Goal: Check status: Verify the current state of an ongoing process or item

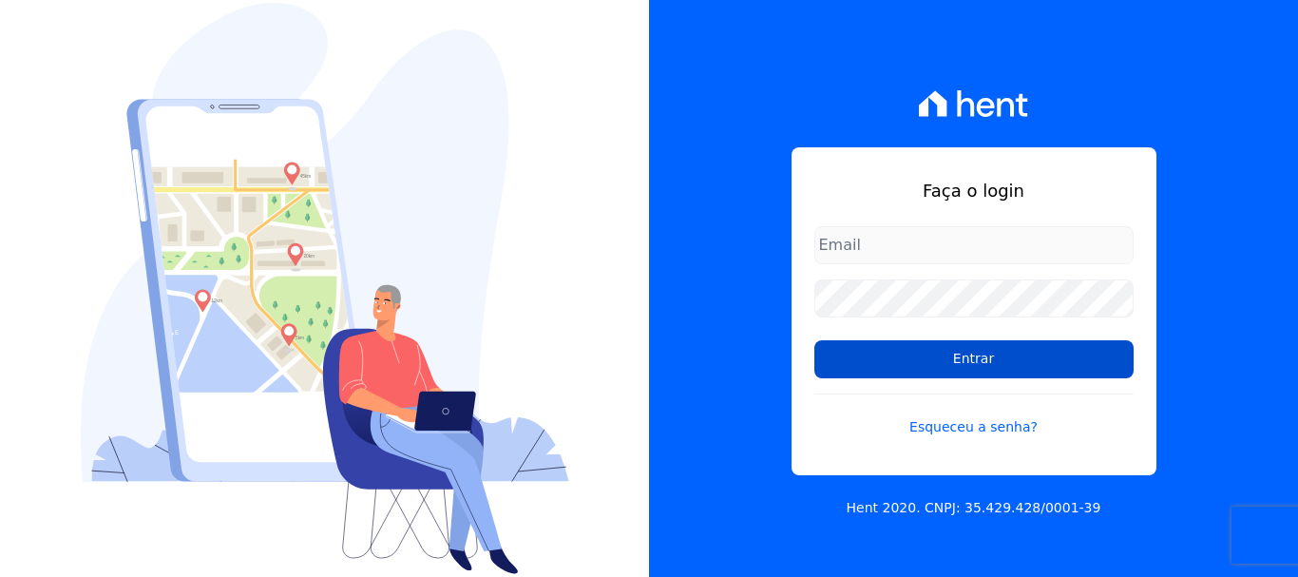
type input "[PERSON_NAME][EMAIL_ADDRESS][DOMAIN_NAME]"
click at [974, 363] on input "Entrar" at bounding box center [973, 359] width 319 height 38
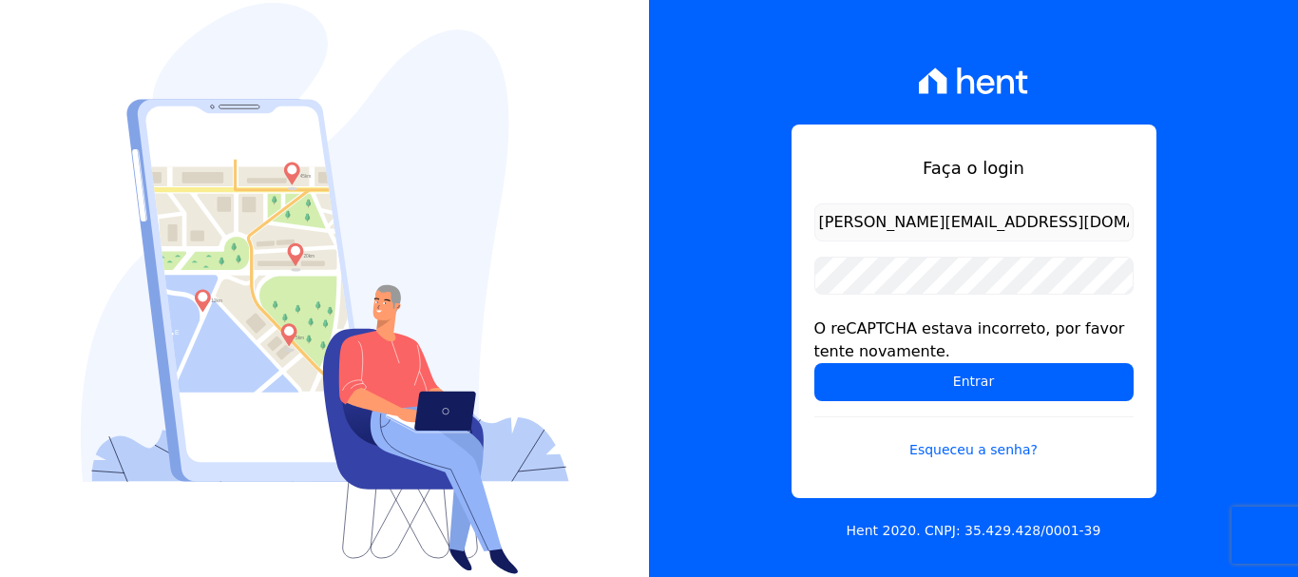
click at [924, 212] on input "[PERSON_NAME][EMAIL_ADDRESS][DOMAIN_NAME]" at bounding box center [973, 222] width 319 height 38
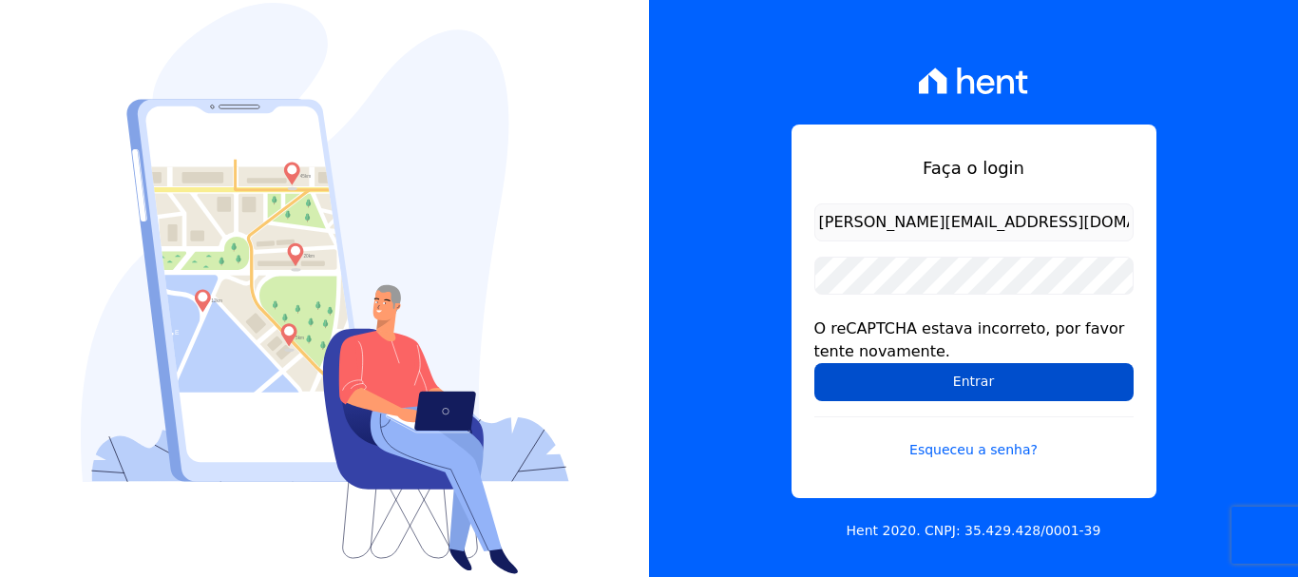
click at [968, 379] on input "Entrar" at bounding box center [973, 382] width 319 height 38
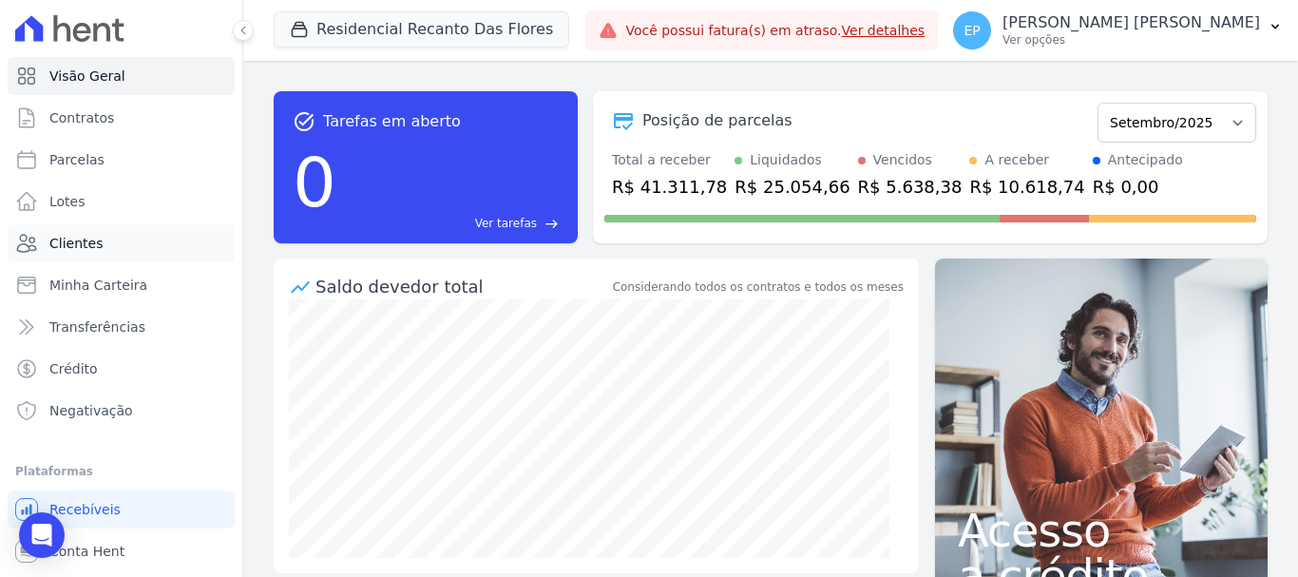
click at [97, 252] on span "Clientes" at bounding box center [75, 243] width 53 height 19
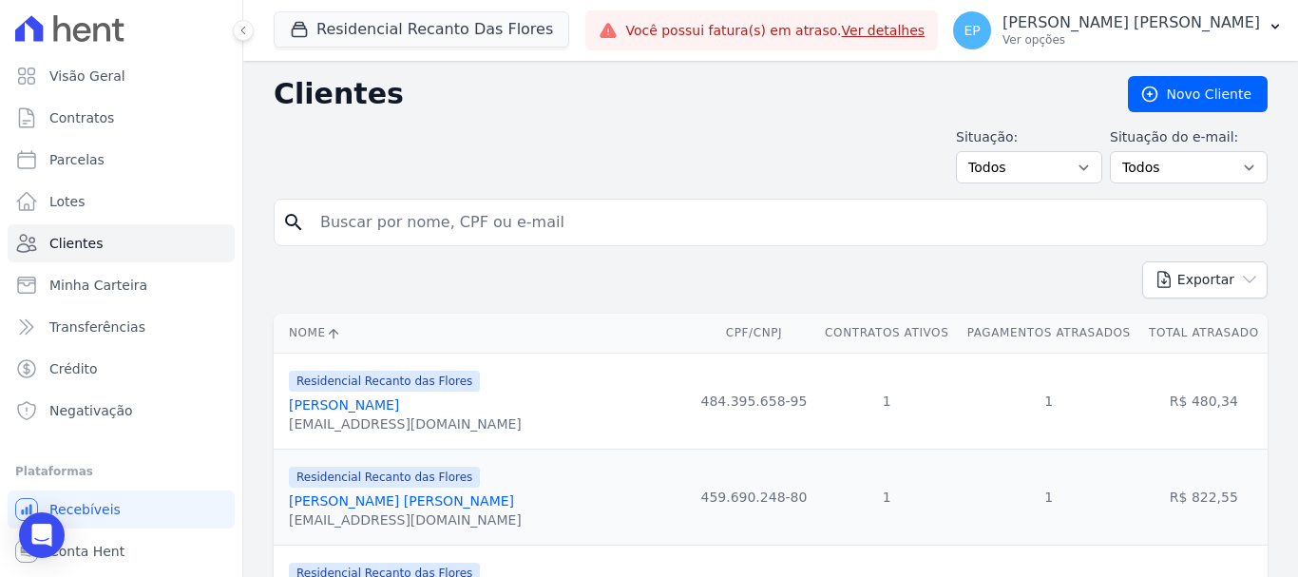
drag, startPoint x: 333, startPoint y: 225, endPoint x: 344, endPoint y: 216, distance: 14.8
click at [344, 216] on input "search" at bounding box center [784, 222] width 950 height 38
type input "karina"
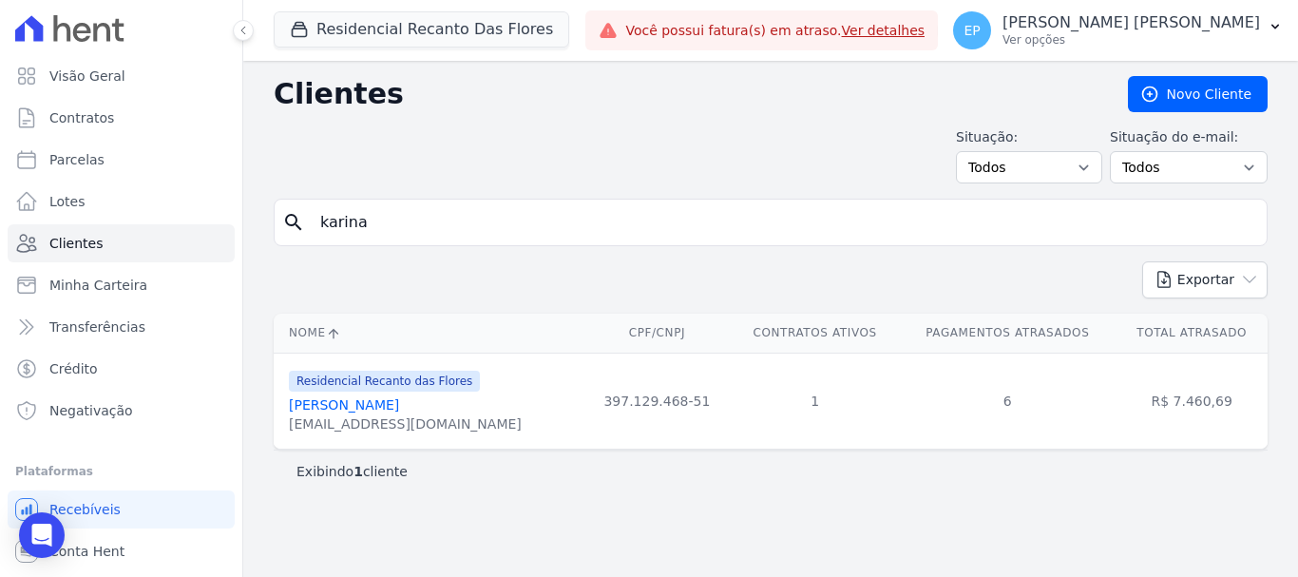
click at [384, 410] on link "[PERSON_NAME]" at bounding box center [344, 404] width 110 height 15
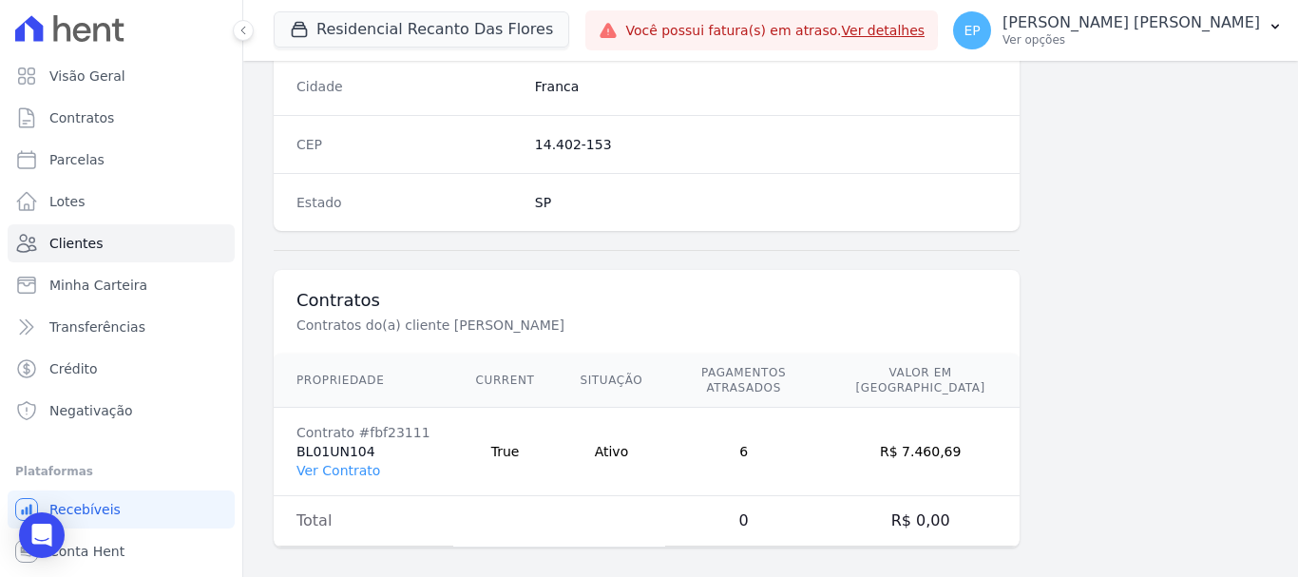
scroll to position [1201, 0]
click at [332, 462] on link "Ver Contrato" at bounding box center [338, 469] width 84 height 15
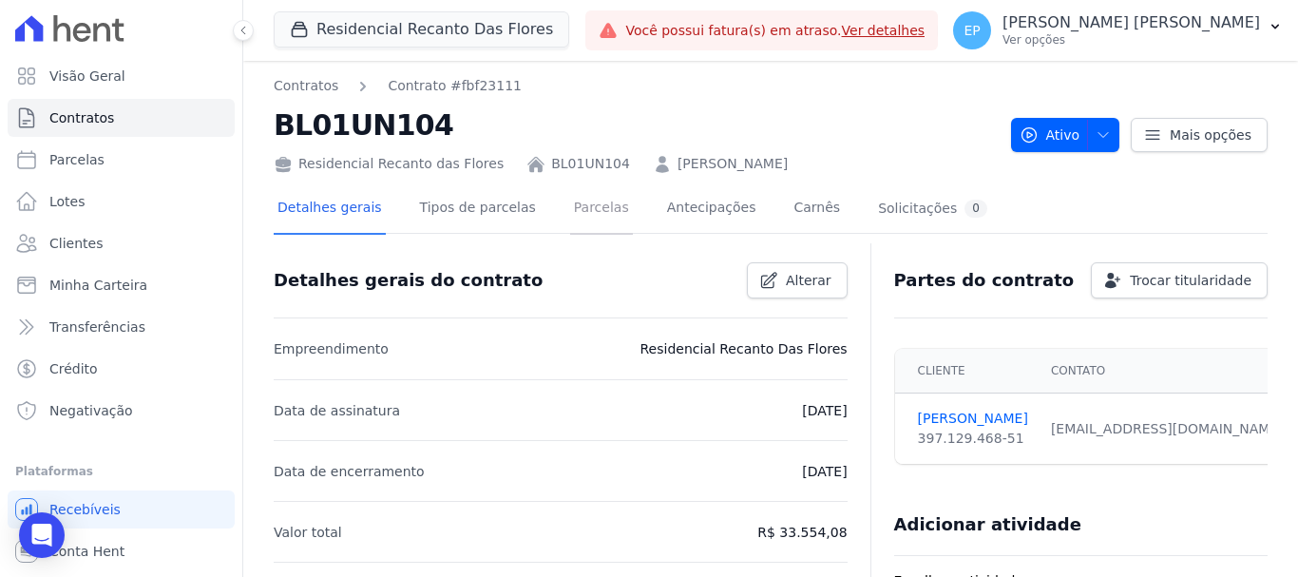
click at [570, 211] on link "Parcelas" at bounding box center [601, 209] width 63 height 50
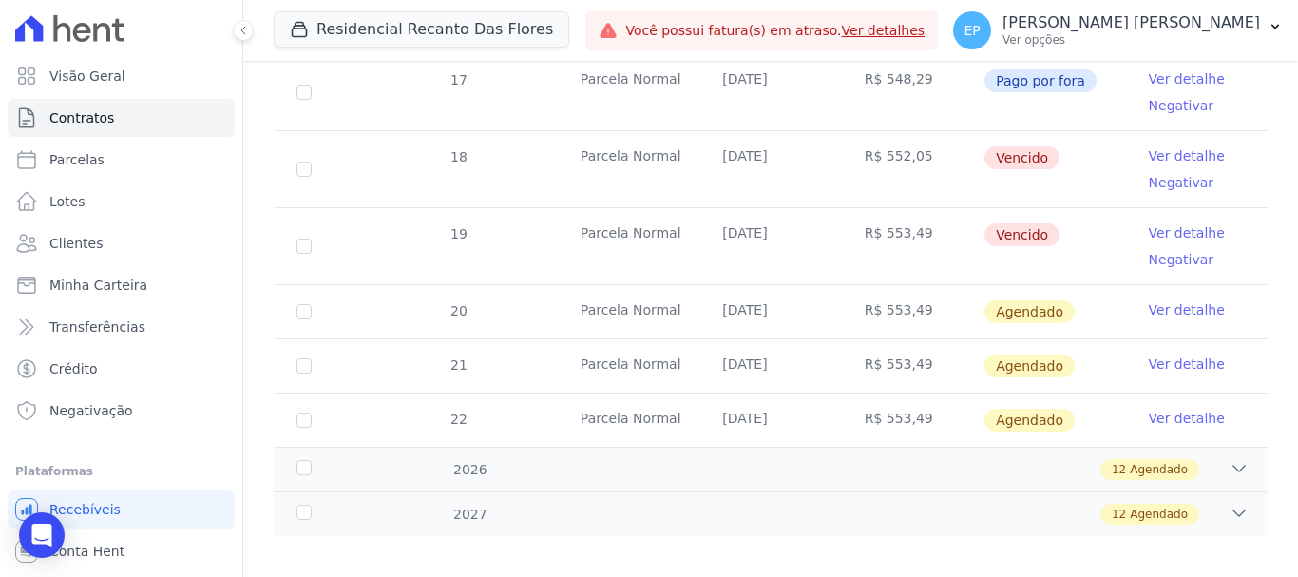
scroll to position [1023, 0]
